Goal: Transaction & Acquisition: Purchase product/service

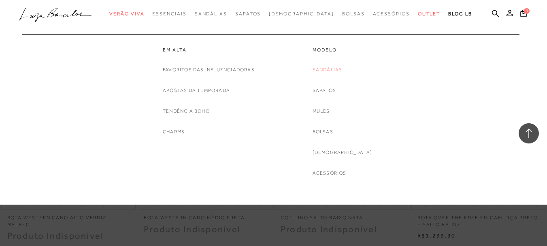
click at [340, 70] on link "Sandálias" at bounding box center [328, 70] width 30 height 9
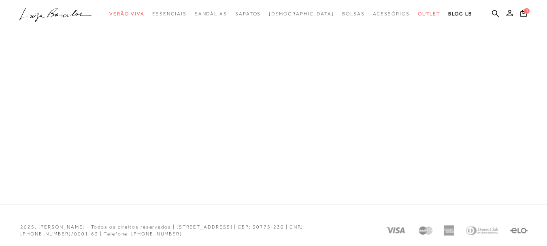
scroll to position [38, 0]
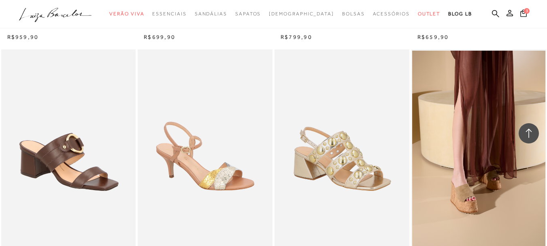
scroll to position [1517, 0]
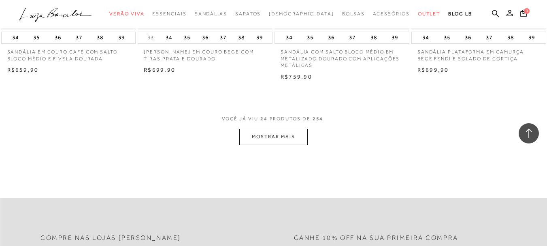
click at [282, 129] on button "MOSTRAR MAIS" at bounding box center [273, 137] width 68 height 16
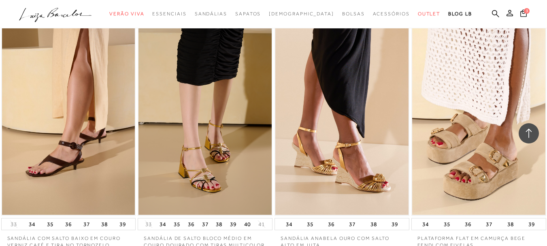
scroll to position [2887, 0]
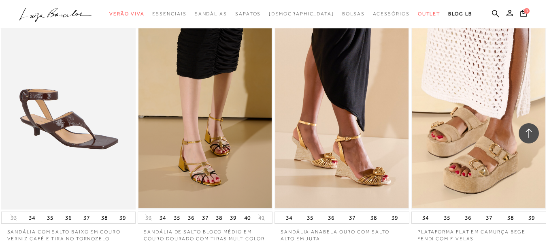
click at [96, 132] on img at bounding box center [69, 108] width 134 height 202
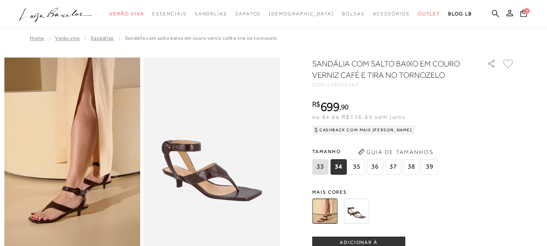
click at [361, 213] on img at bounding box center [356, 210] width 25 height 25
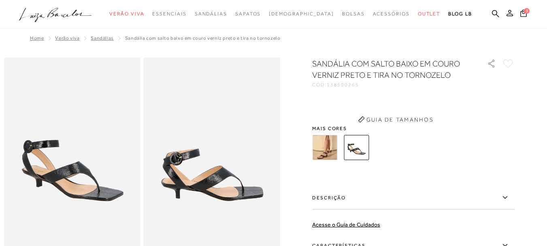
click at [358, 216] on div "SANDÁLIA COM SALTO BAIXO EM COURO VERNIZ PRETO E TIRA NO TORNOZELO CÓD: 1385002…" at bounding box center [413, 196] width 203 height 277
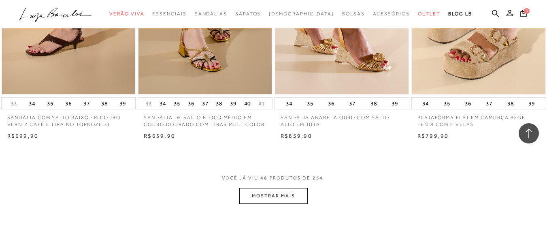
scroll to position [2958, 0]
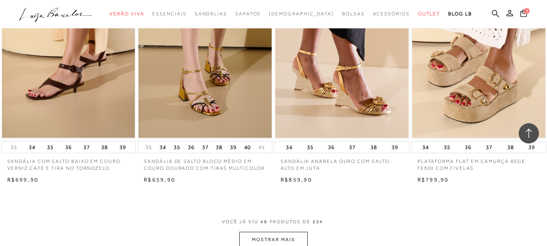
click at [277, 236] on button "MOSTRAR MAIS" at bounding box center [273, 240] width 68 height 16
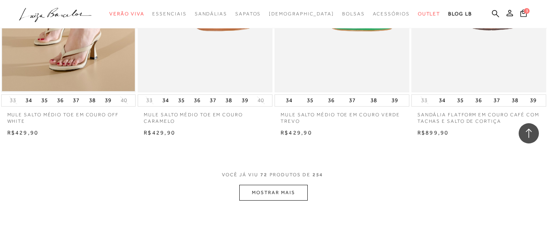
scroll to position [4637, 0]
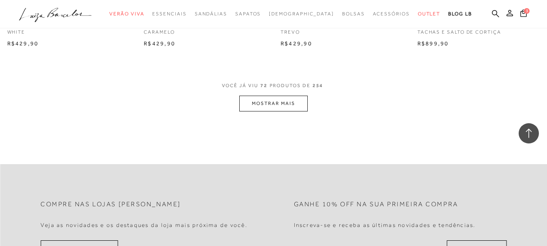
click at [274, 96] on button "MOSTRAR MAIS" at bounding box center [273, 104] width 68 height 16
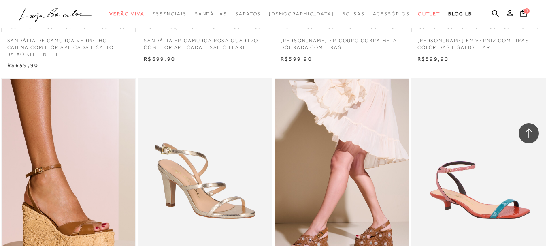
scroll to position [5197, 0]
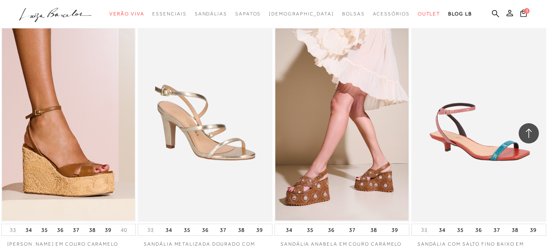
drag, startPoint x: 459, startPoint y: 143, endPoint x: 163, endPoint y: 3, distance: 326.7
click at [459, 143] on img at bounding box center [479, 120] width 134 height 202
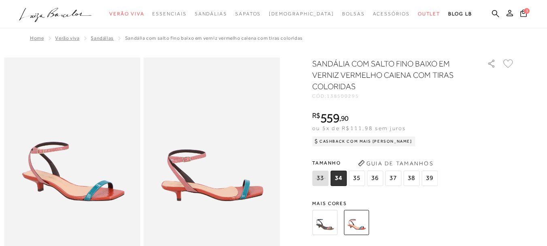
click at [418, 175] on span "38" at bounding box center [411, 178] width 16 height 15
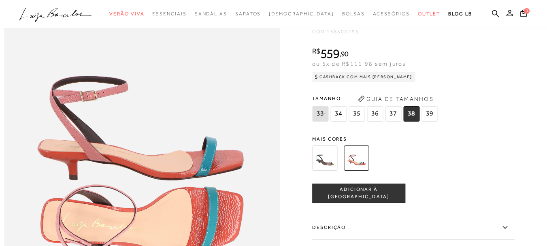
scroll to position [463, 0]
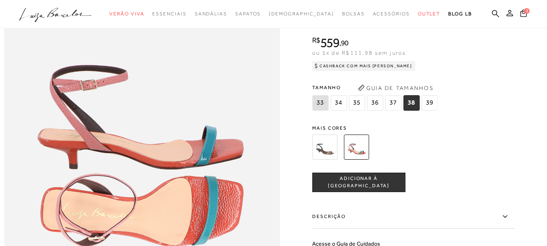
click at [361, 189] on span "ADICIONAR À [GEOGRAPHIC_DATA]" at bounding box center [359, 182] width 92 height 14
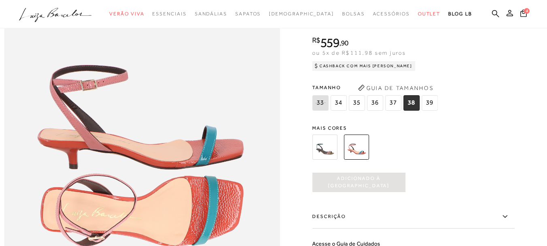
scroll to position [0, 0]
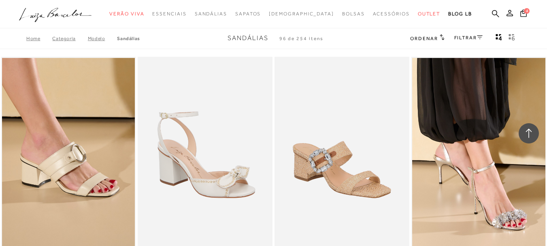
scroll to position [5197, 0]
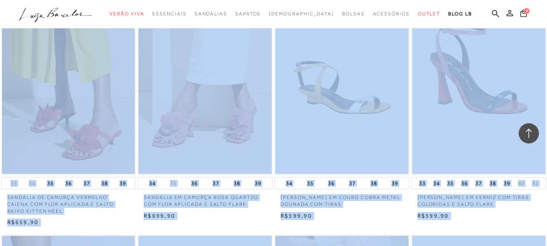
click at [530, 212] on div "R$599,90" at bounding box center [479, 216] width 135 height 8
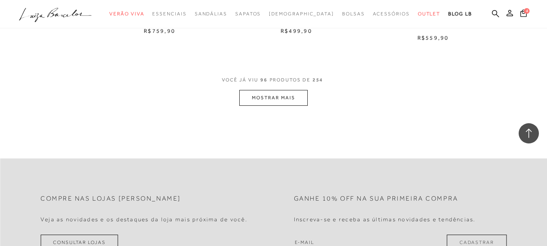
scroll to position [6218, 0]
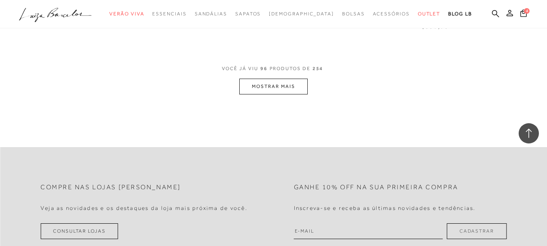
click at [273, 83] on button "MOSTRAR MAIS" at bounding box center [273, 87] width 68 height 16
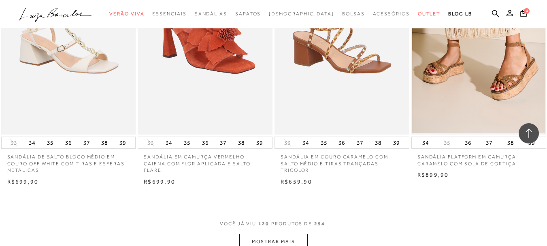
scroll to position [7641, 0]
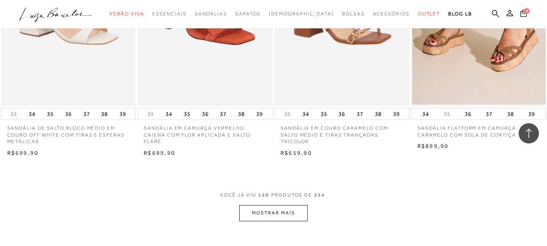
click at [286, 205] on button "MOSTRAR MAIS" at bounding box center [273, 213] width 68 height 16
